Goal: Task Accomplishment & Management: Use online tool/utility

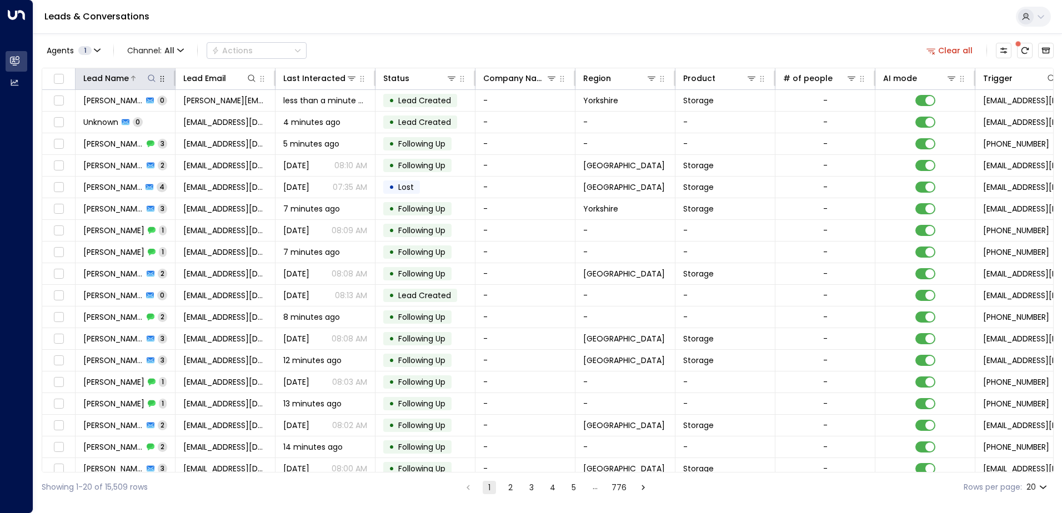
click at [153, 80] on icon at bounding box center [151, 77] width 7 height 7
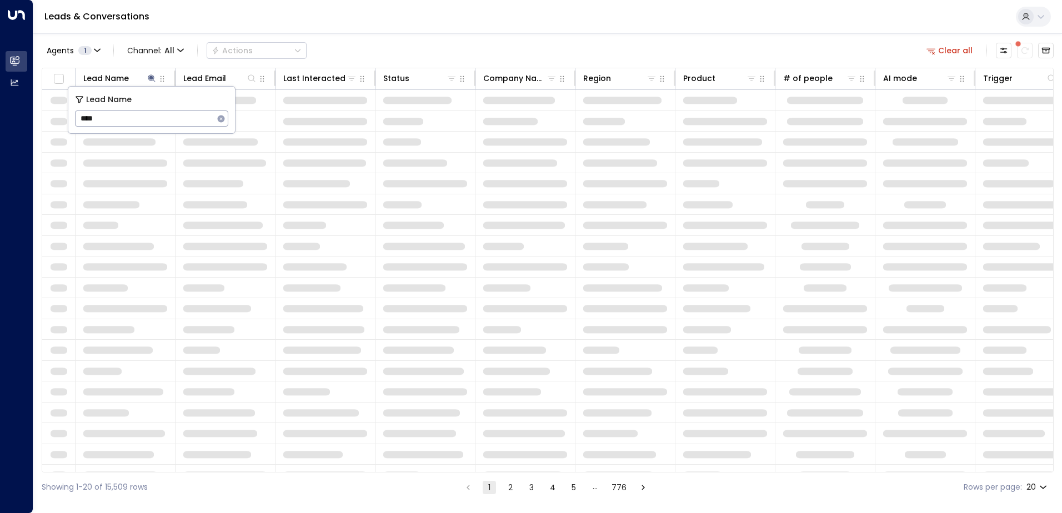
type input "****"
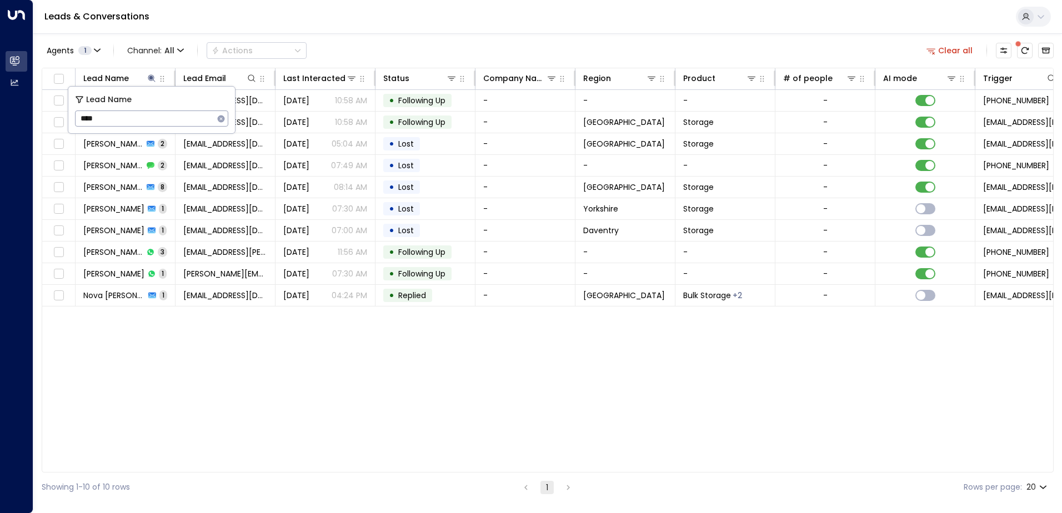
click at [259, 437] on div "Lead Name Lead Email Last Interacted Status Company Name Region Product # of pe…" at bounding box center [548, 270] width 1012 height 405
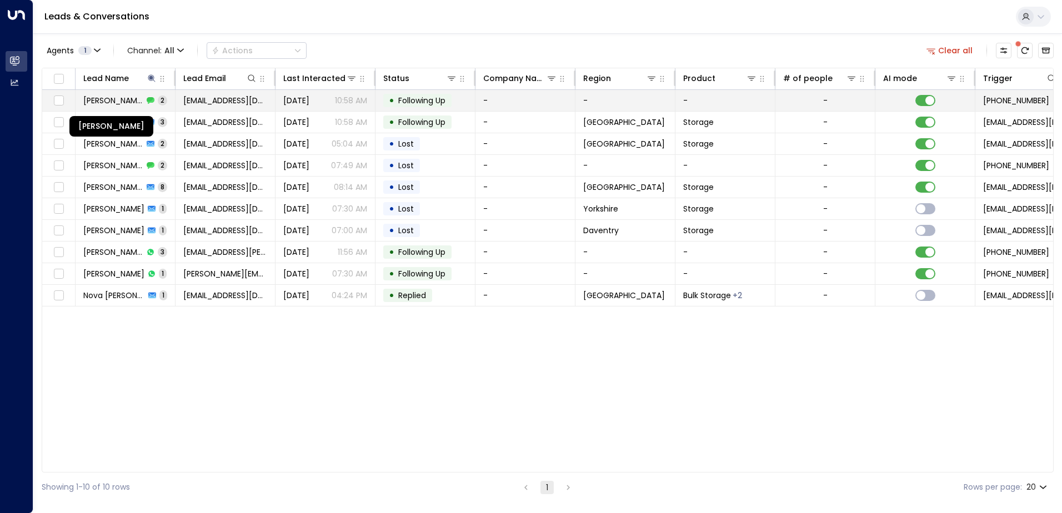
click at [129, 104] on span "[PERSON_NAME]" at bounding box center [113, 100] width 60 height 11
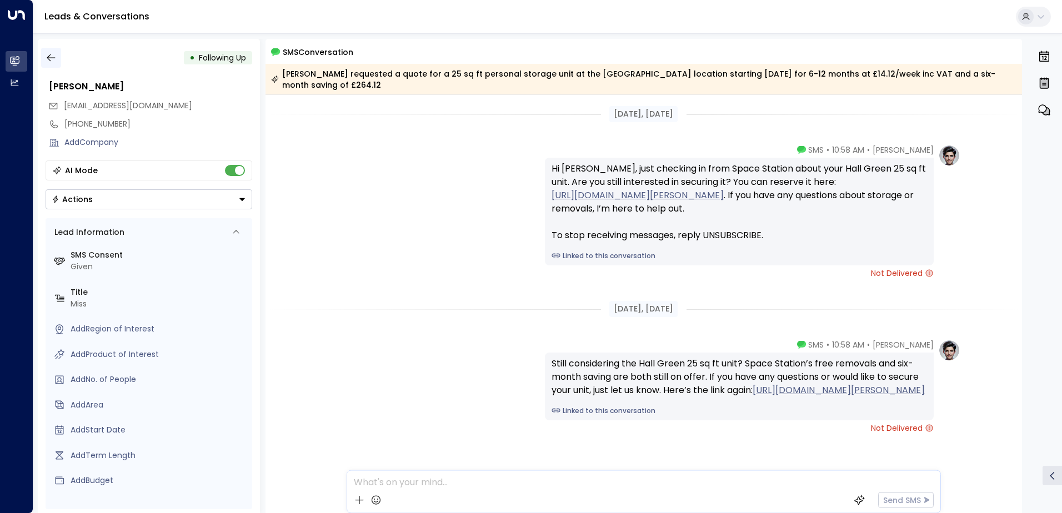
click at [49, 58] on icon "button" at bounding box center [51, 57] width 8 height 7
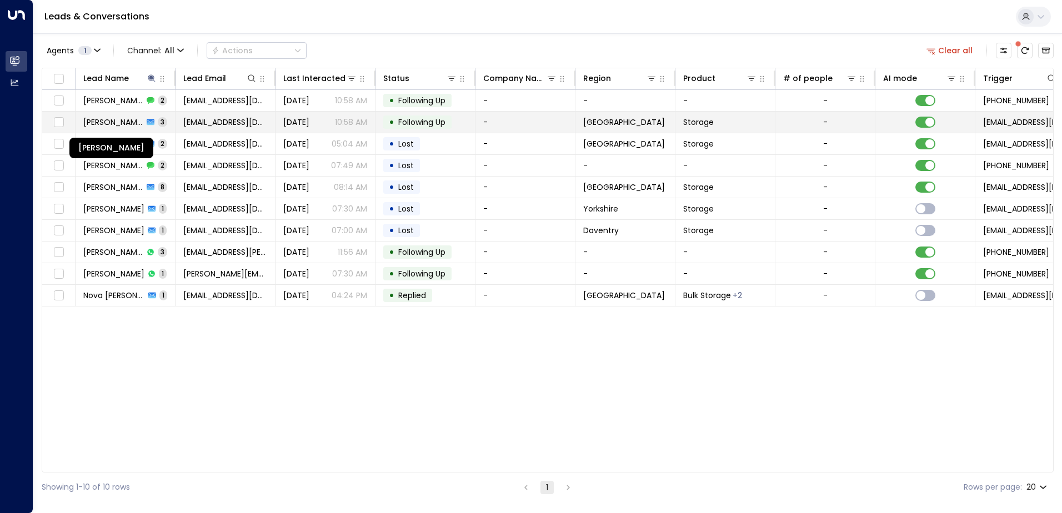
click at [112, 119] on span "[PERSON_NAME]" at bounding box center [113, 122] width 60 height 11
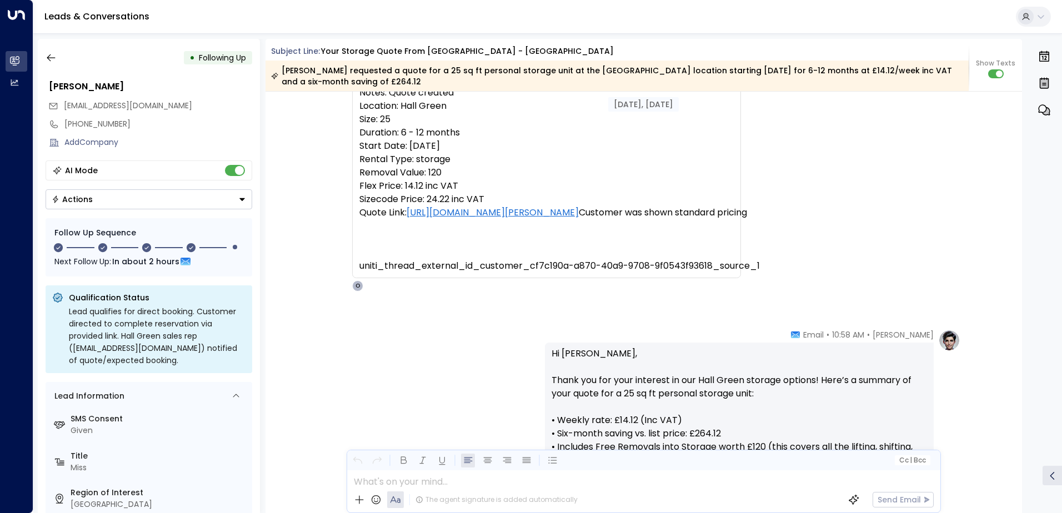
scroll to position [389, 0]
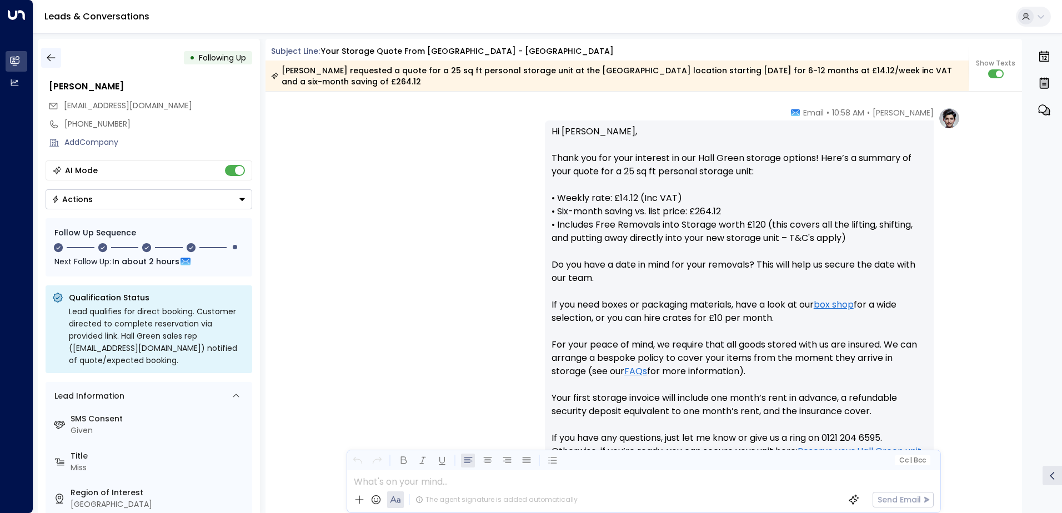
click at [58, 57] on button "button" at bounding box center [51, 58] width 20 height 20
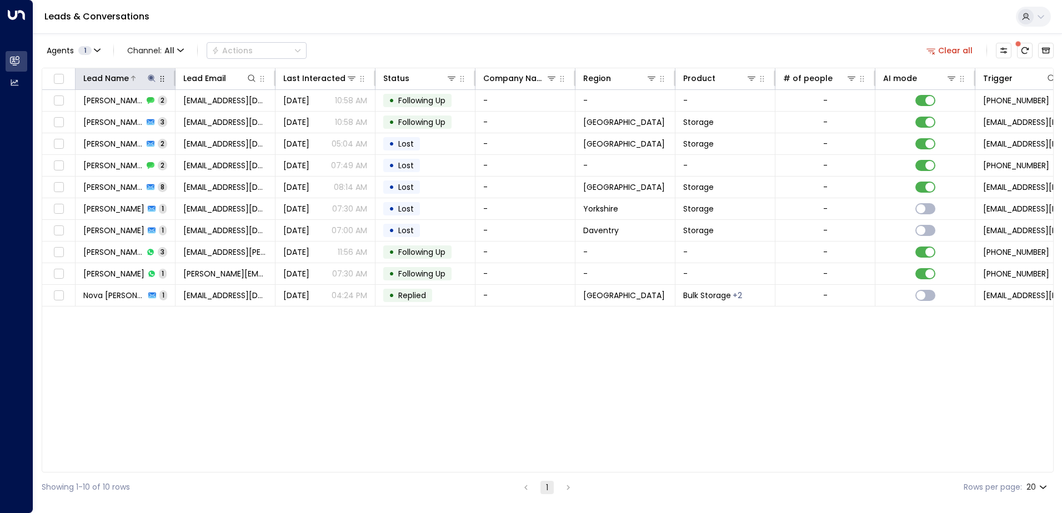
click at [149, 74] on icon at bounding box center [151, 78] width 9 height 9
click at [222, 119] on icon "button" at bounding box center [221, 118] width 9 height 9
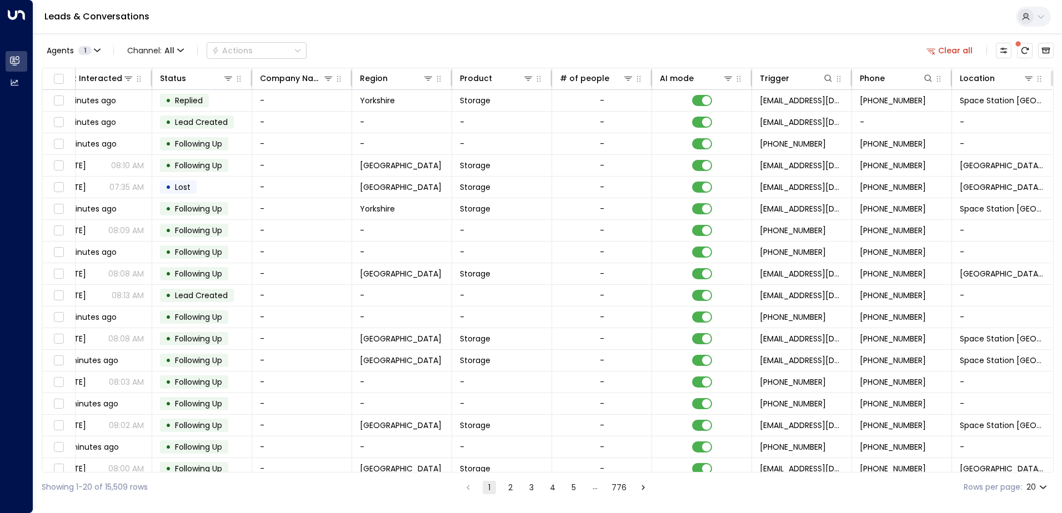
scroll to position [0, 227]
click at [1027, 79] on icon at bounding box center [1028, 78] width 9 height 9
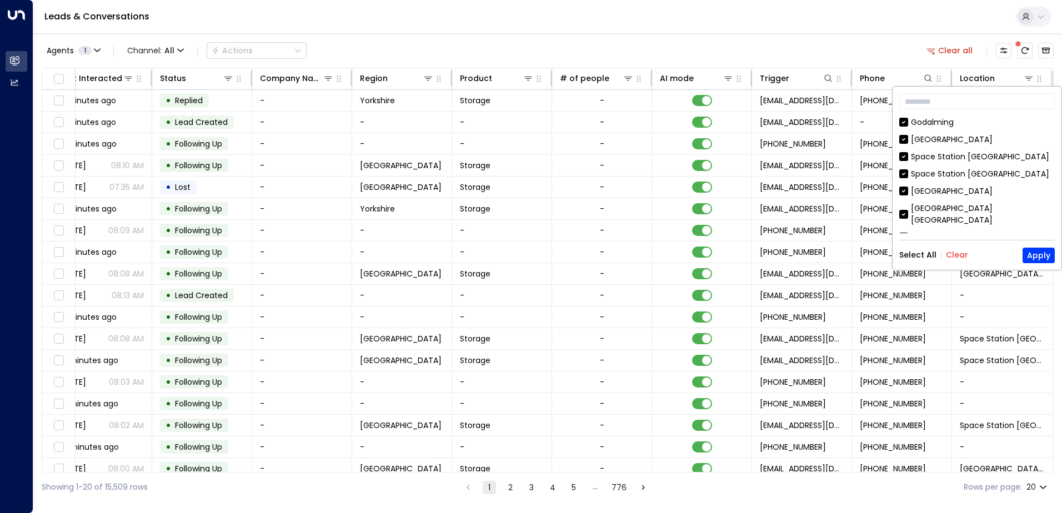
drag, startPoint x: 951, startPoint y: 252, endPoint x: 966, endPoint y: 242, distance: 17.6
click at [951, 251] on button "Clear" at bounding box center [957, 254] width 22 height 9
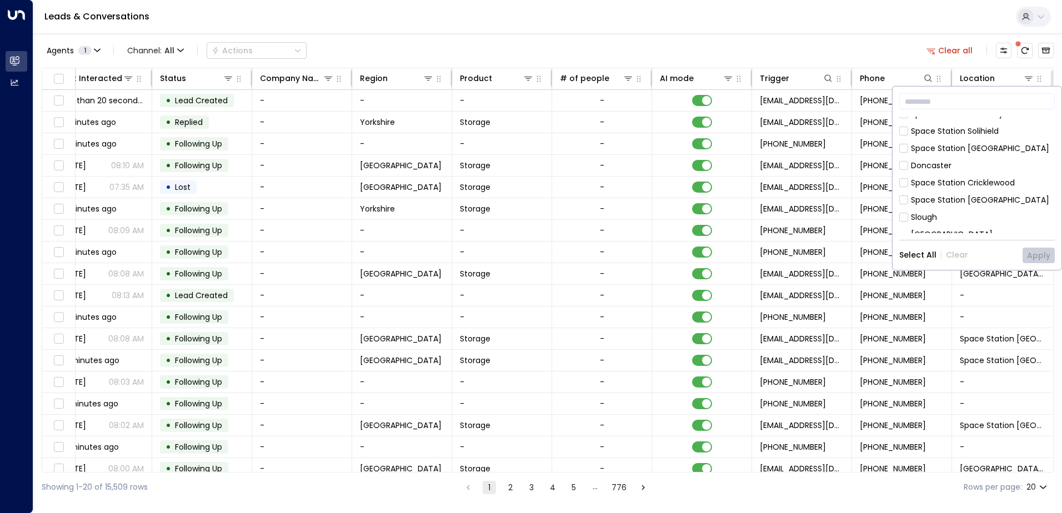
scroll to position [222, 0]
click at [949, 257] on div "Hall Green" at bounding box center [930, 263] width 39 height 12
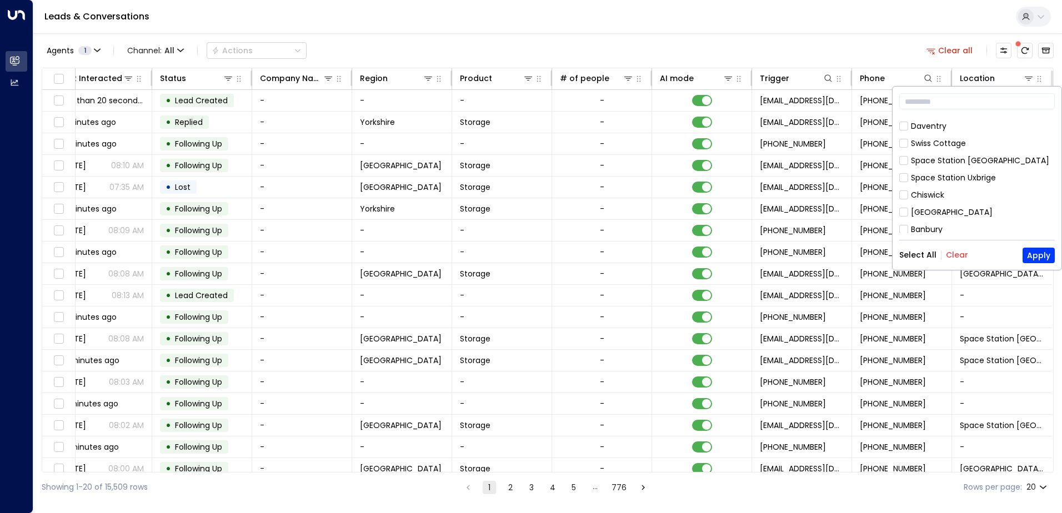
scroll to position [635, 0]
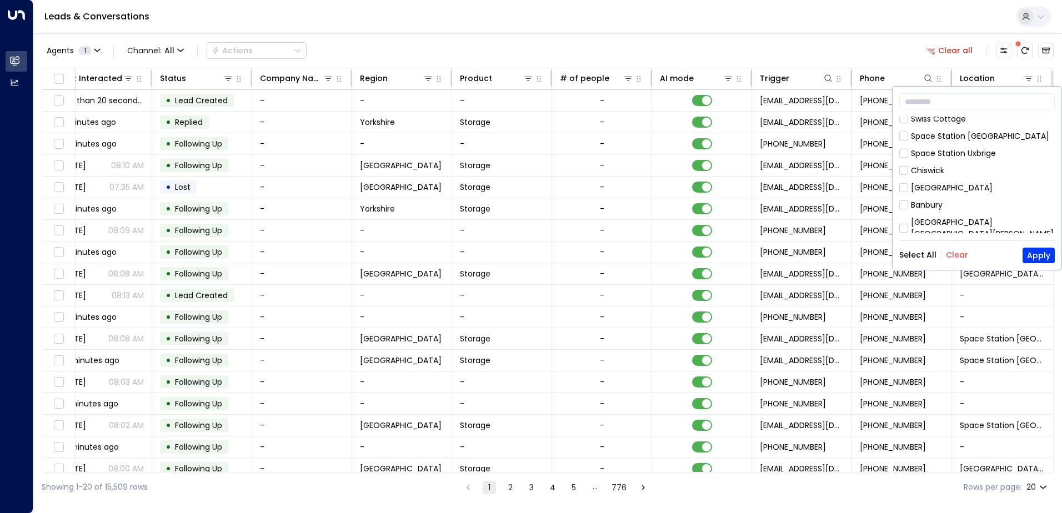
click at [968, 245] on div "[GEOGRAPHIC_DATA]" at bounding box center [952, 251] width 82 height 12
click at [1042, 254] on button "Apply" at bounding box center [1038, 256] width 32 height 16
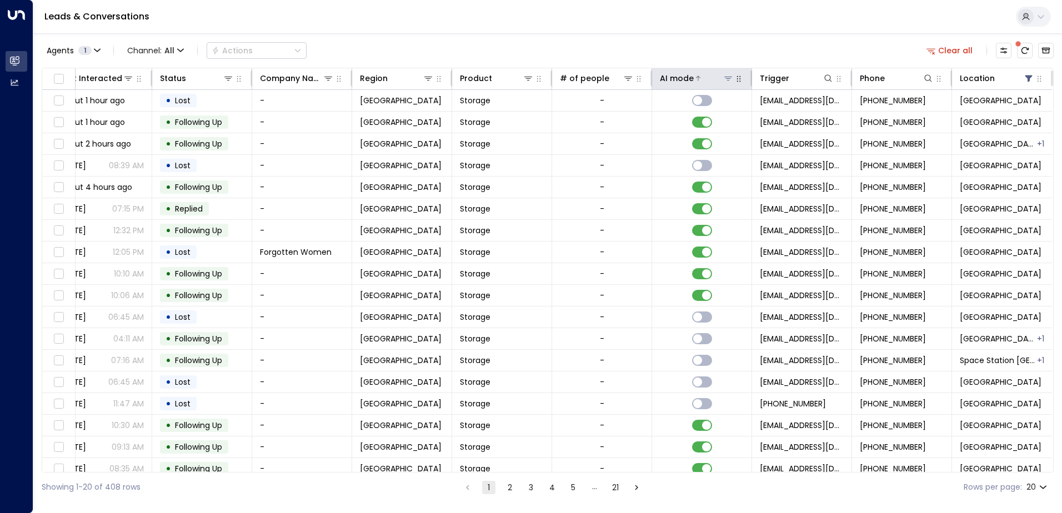
click at [723, 74] on icon at bounding box center [727, 78] width 9 height 9
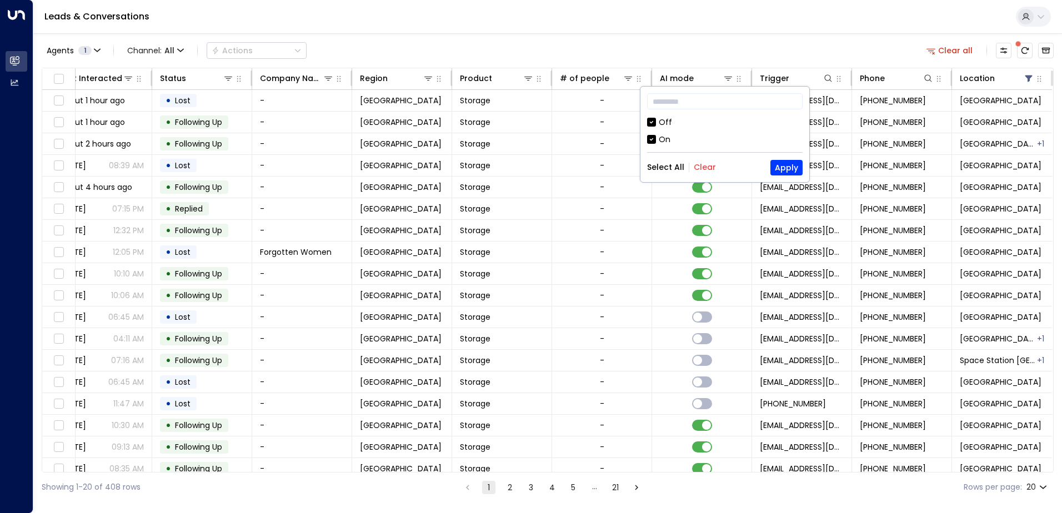
click at [705, 166] on button "Clear" at bounding box center [704, 167] width 22 height 9
click at [703, 139] on div "On" at bounding box center [724, 140] width 155 height 12
click at [787, 170] on button "Apply" at bounding box center [786, 168] width 32 height 16
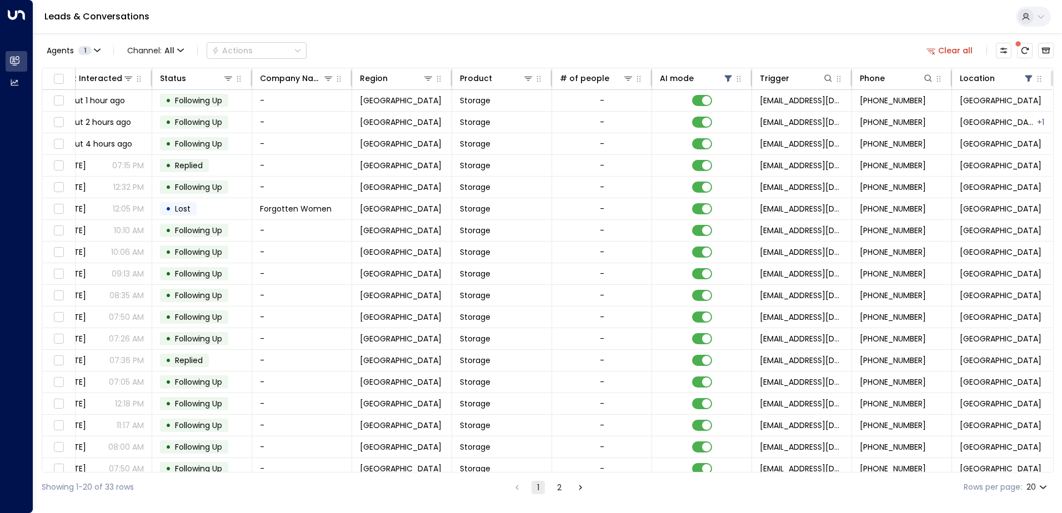
drag, startPoint x: 558, startPoint y: 474, endPoint x: 457, endPoint y: 479, distance: 101.2
click at [457, 479] on div "Showing 1-20 of 33 rows 1 2 Rows per page: 20 **" at bounding box center [548, 486] width 1012 height 29
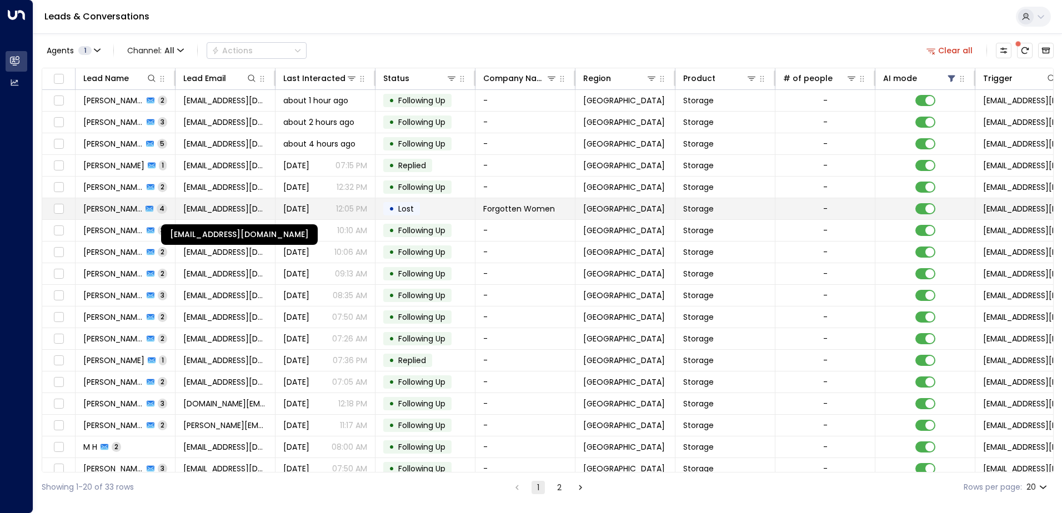
click at [249, 206] on span "[EMAIL_ADDRESS][DOMAIN_NAME]" at bounding box center [225, 208] width 84 height 11
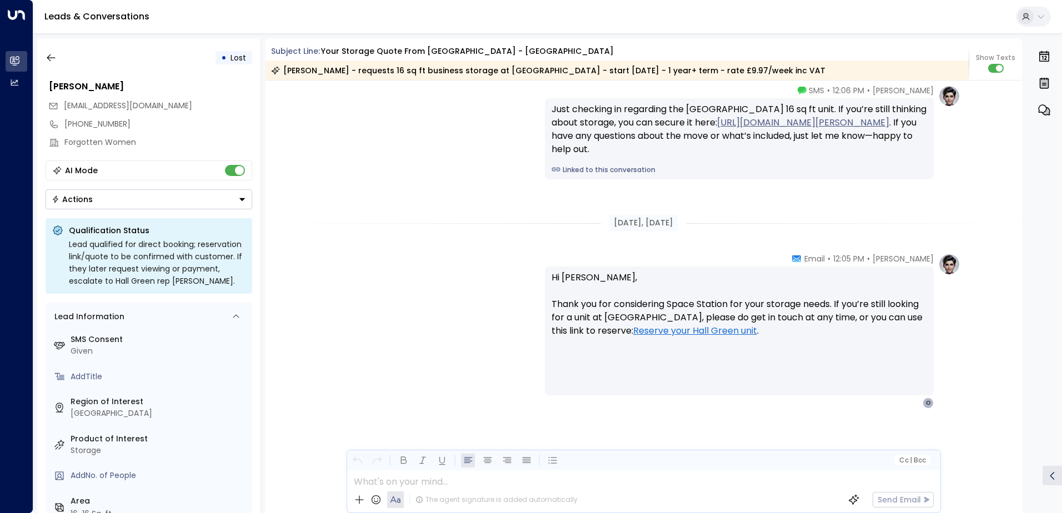
scroll to position [1756, 0]
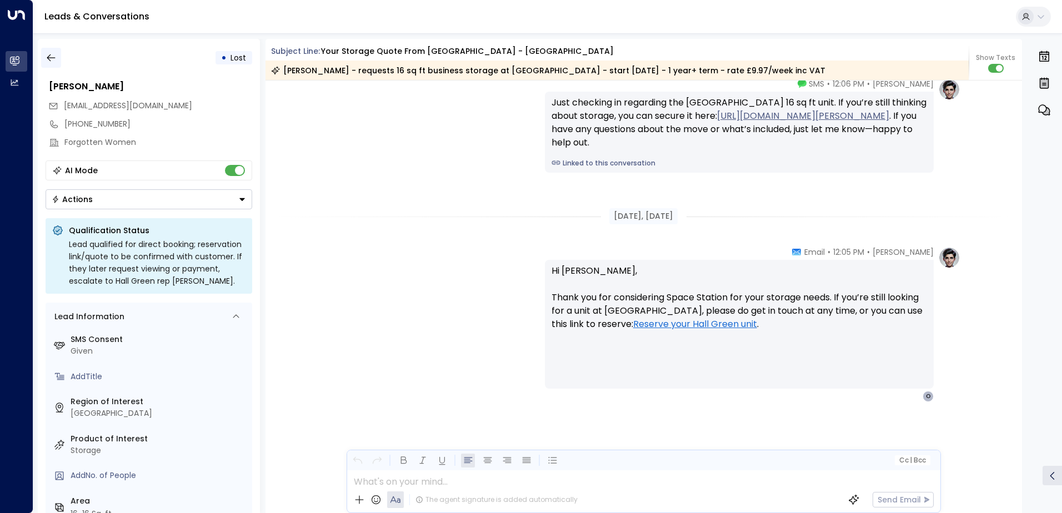
click at [43, 56] on button "button" at bounding box center [51, 58] width 20 height 20
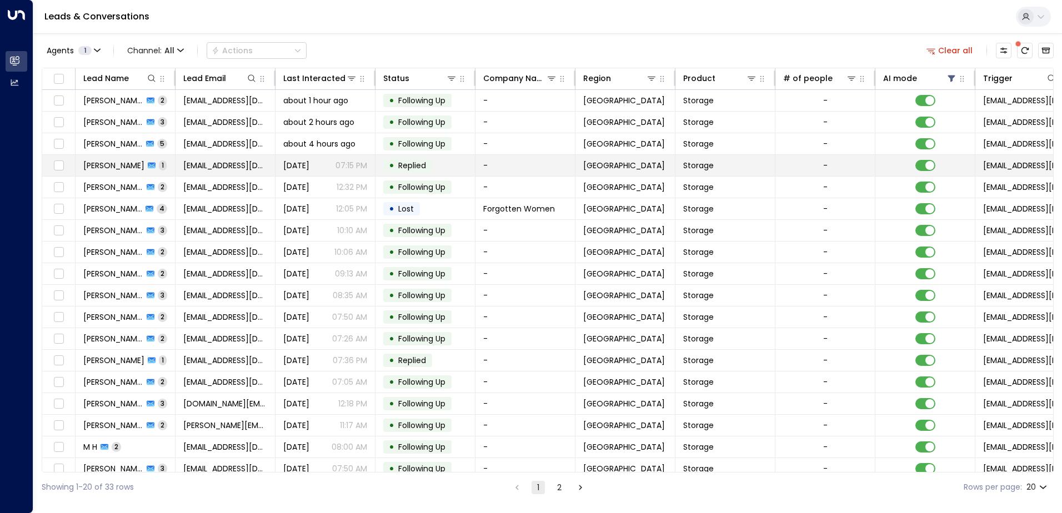
click at [115, 163] on span "[PERSON_NAME]" at bounding box center [113, 165] width 61 height 11
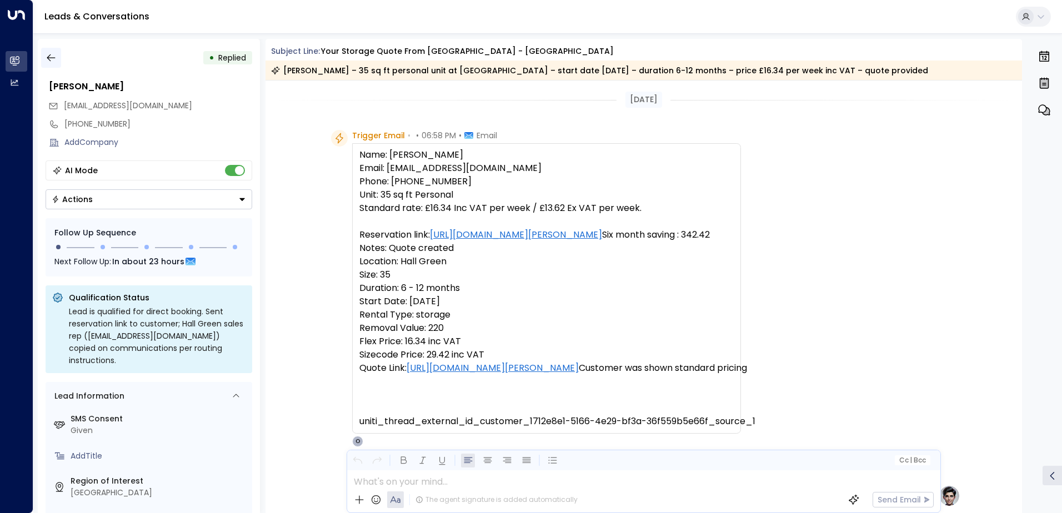
click at [51, 52] on icon "button" at bounding box center [51, 57] width 11 height 11
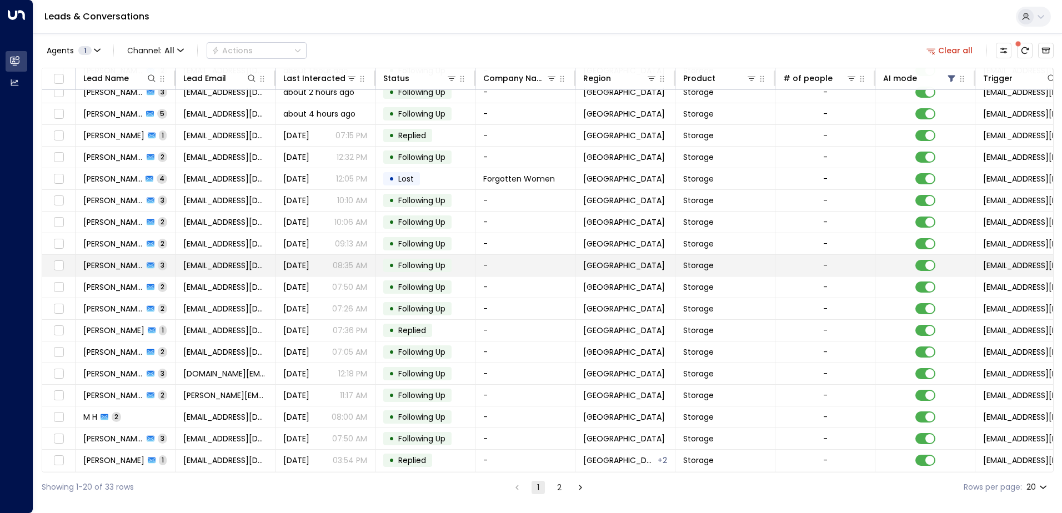
scroll to position [54, 0]
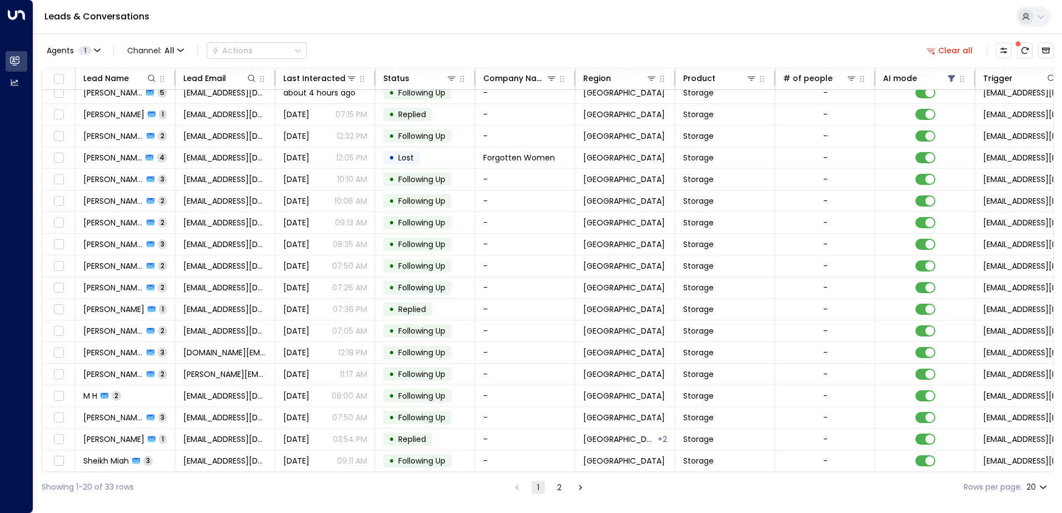
click at [560, 494] on button "2" at bounding box center [558, 487] width 13 height 13
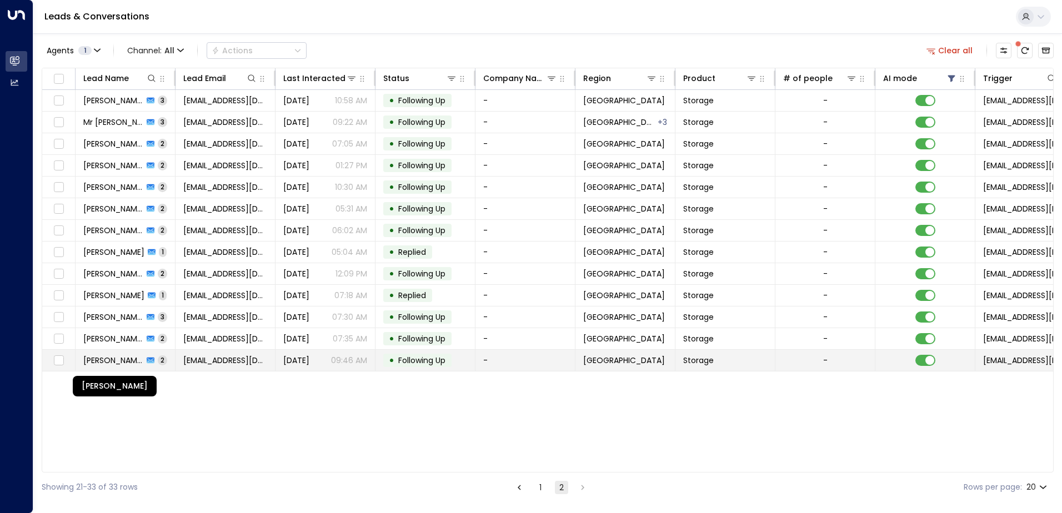
click at [114, 365] on span "[PERSON_NAME]" at bounding box center [113, 360] width 60 height 11
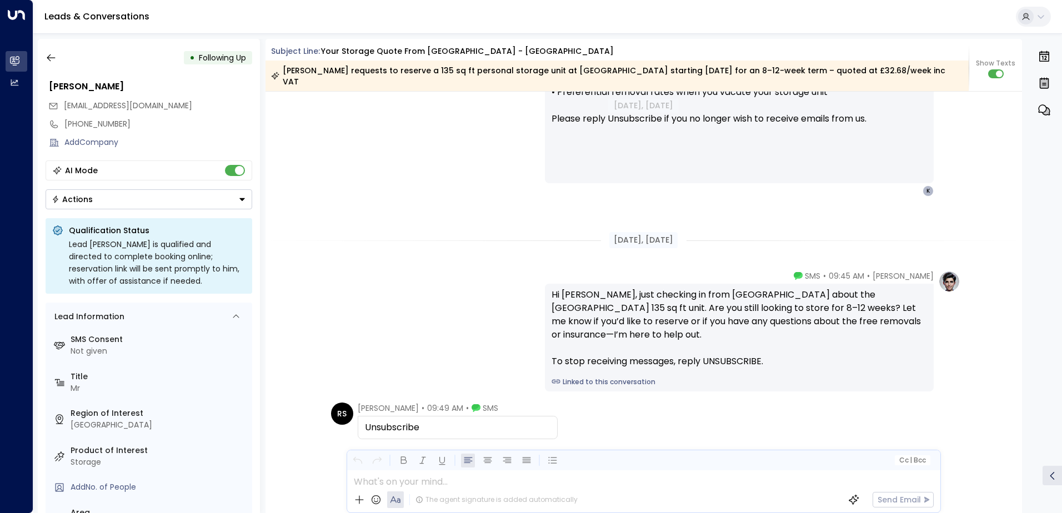
scroll to position [1163, 0]
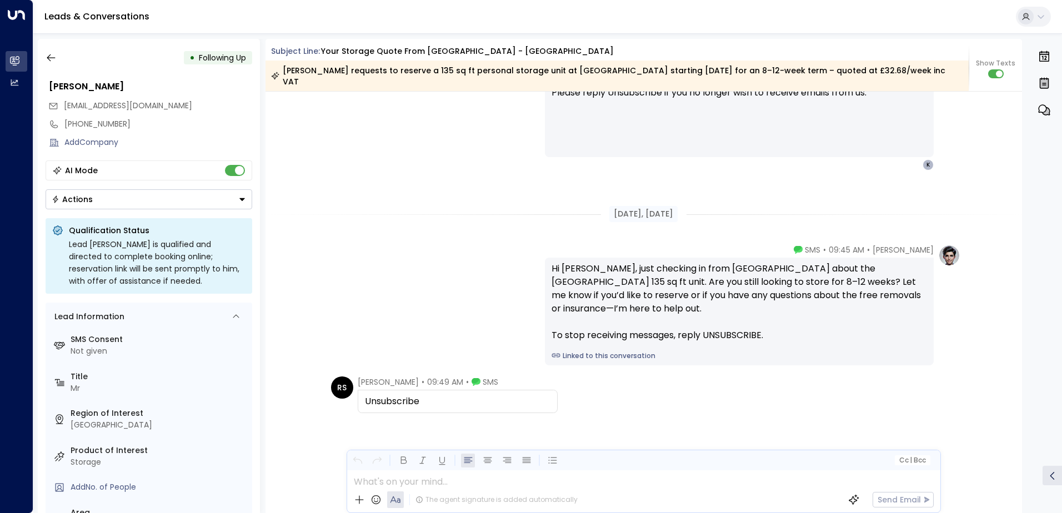
click at [233, 164] on div "AI Mode" at bounding box center [149, 170] width 207 height 20
click at [54, 57] on icon "button" at bounding box center [51, 57] width 11 height 11
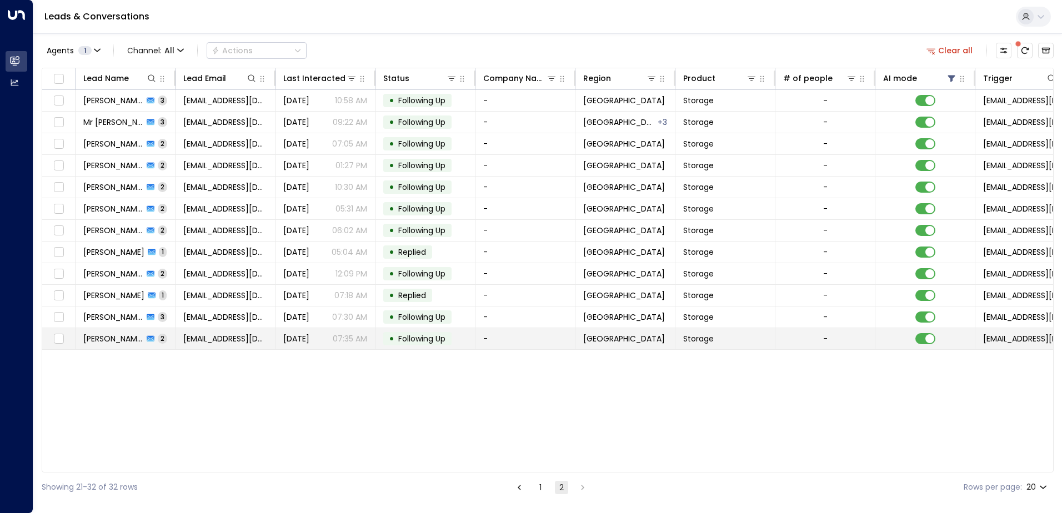
click at [118, 340] on span "[PERSON_NAME]" at bounding box center [113, 338] width 60 height 11
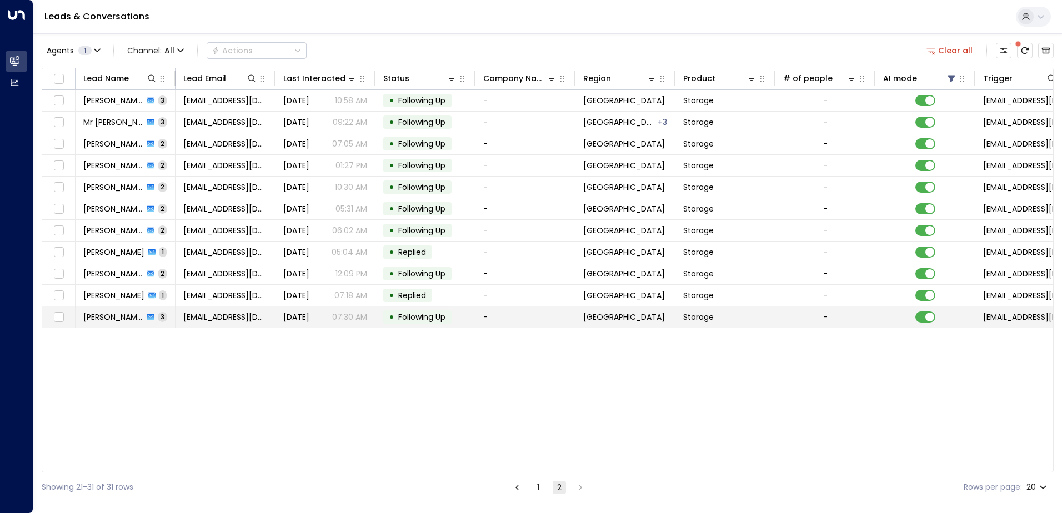
click at [129, 318] on span "[PERSON_NAME]" at bounding box center [113, 316] width 60 height 11
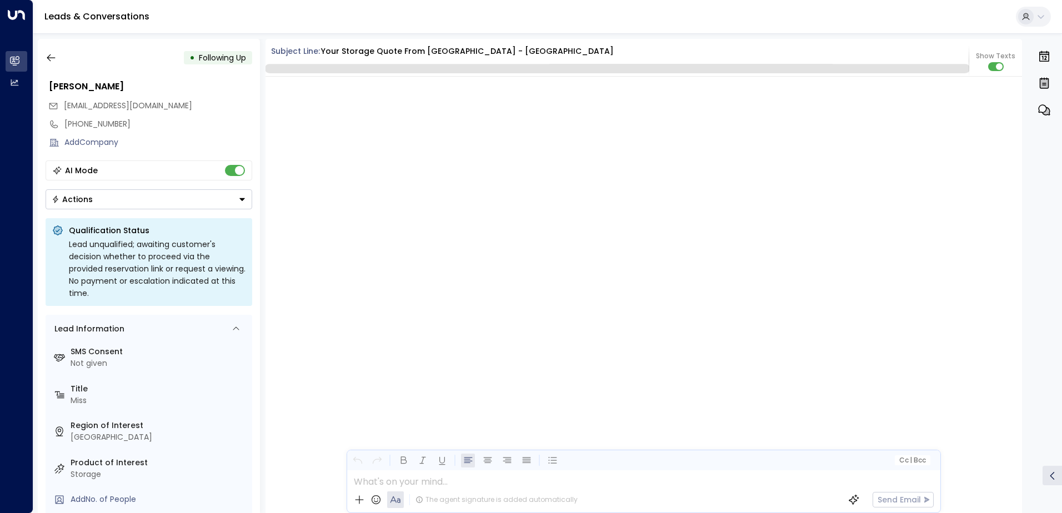
scroll to position [1436, 0]
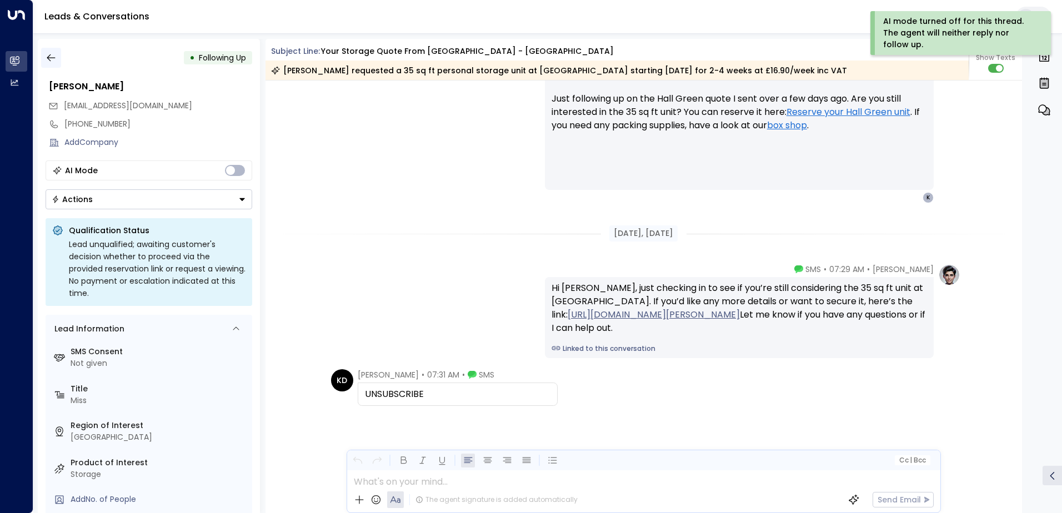
click at [53, 55] on icon "button" at bounding box center [51, 57] width 11 height 11
